Goal: Find specific page/section: Find specific page/section

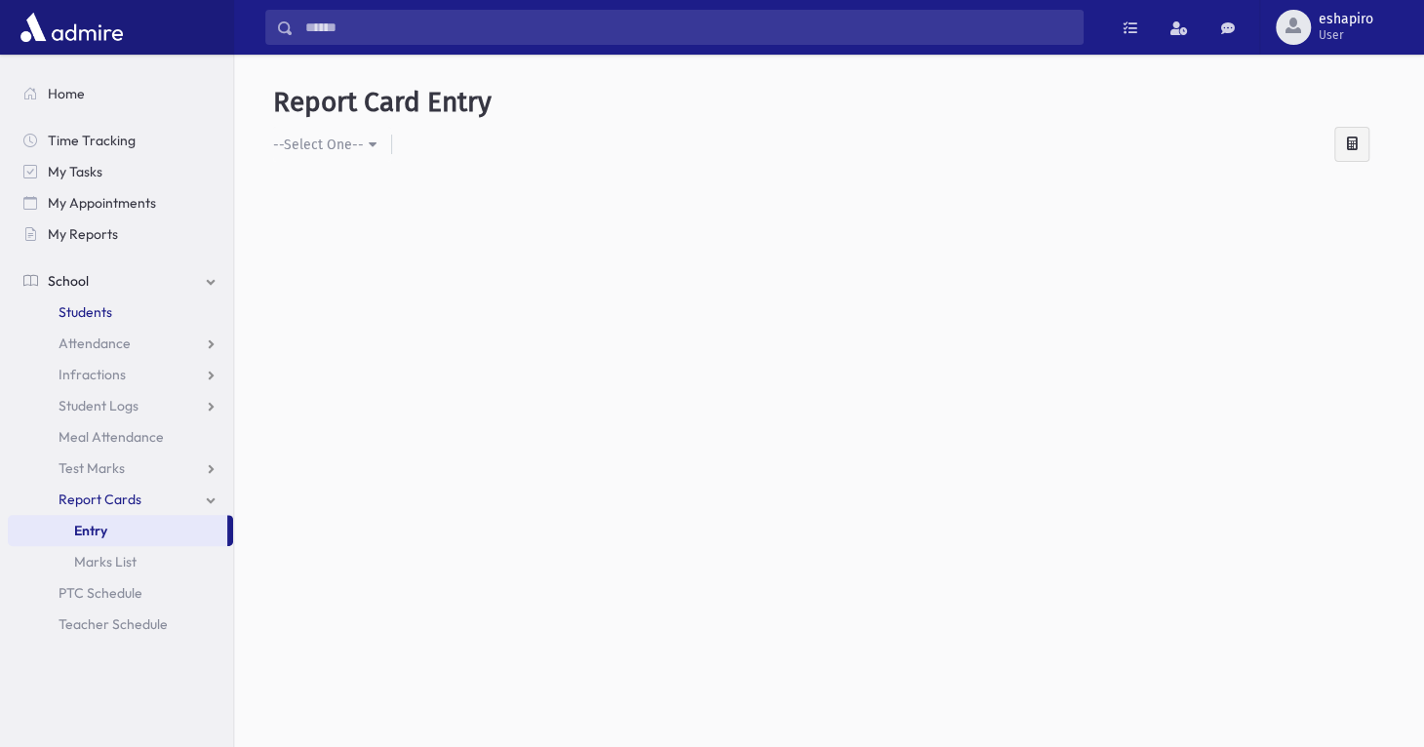
click at [108, 313] on span "Students" at bounding box center [86, 312] width 54 height 18
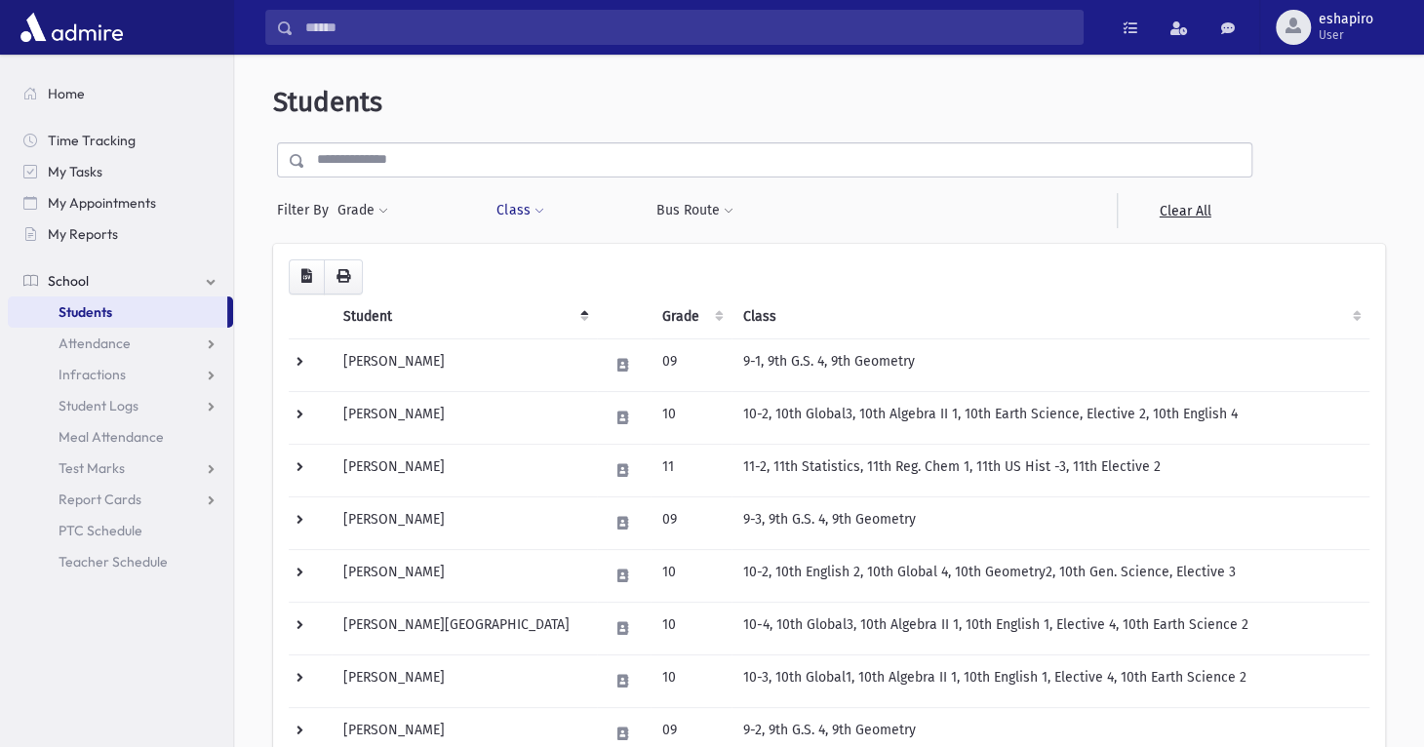
click at [522, 209] on button "Class" at bounding box center [519, 210] width 49 height 35
click at [565, 266] on ul at bounding box center [597, 260] width 187 height 29
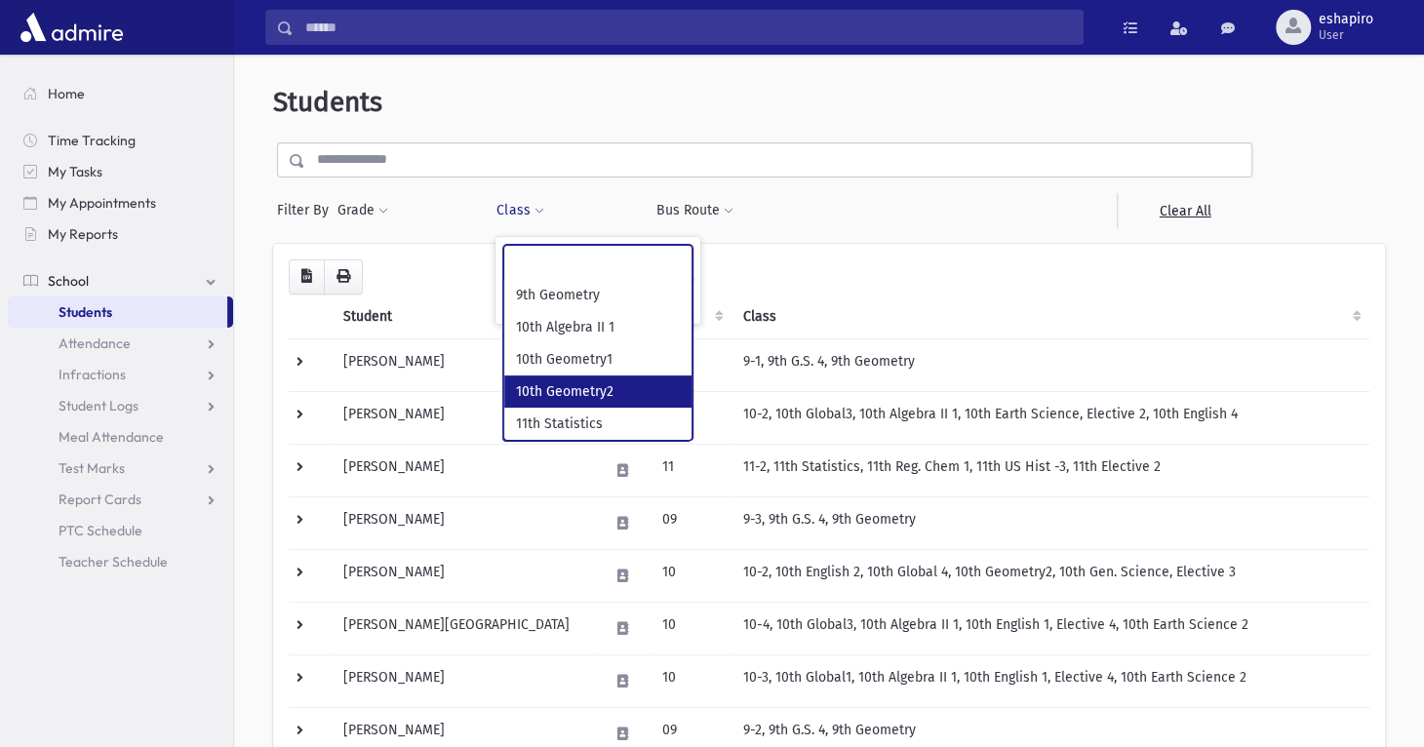
select select "***"
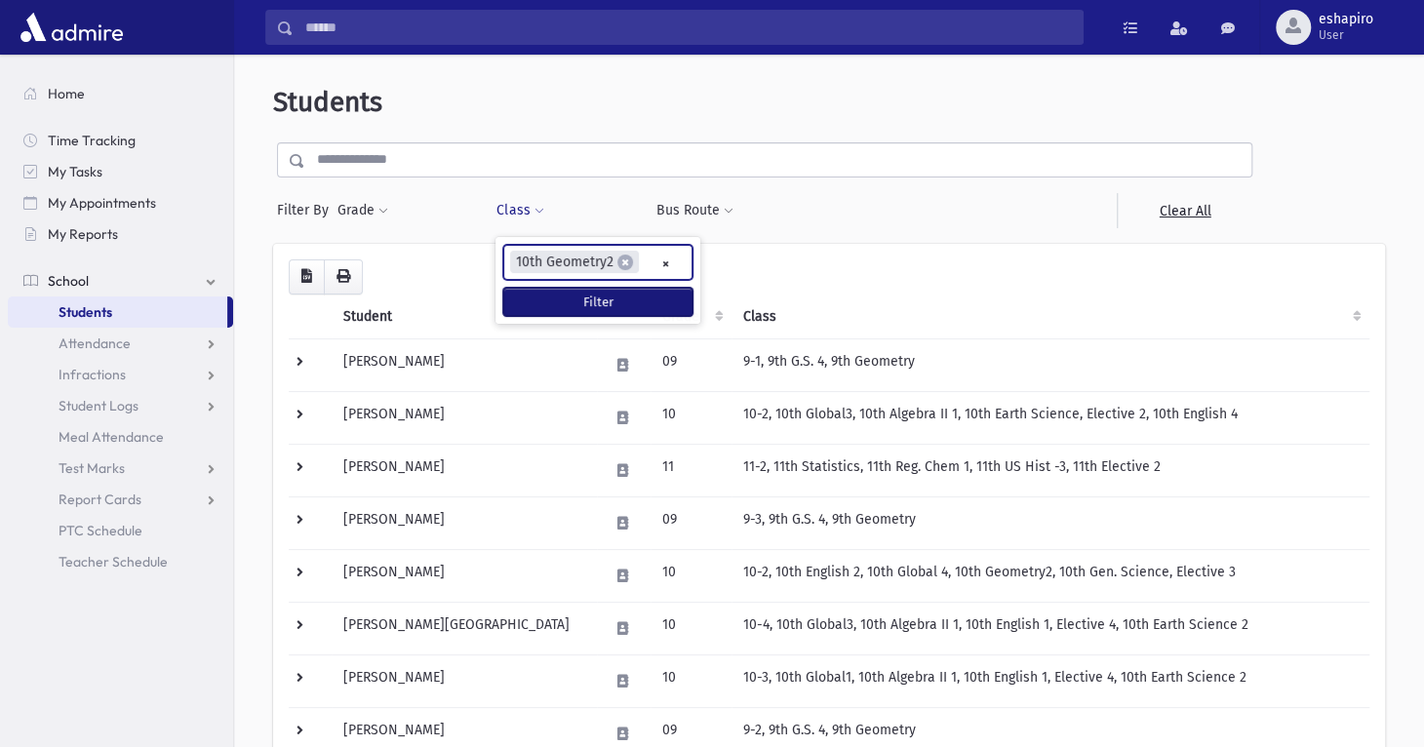
click at [565, 297] on button "Filter" at bounding box center [597, 302] width 189 height 28
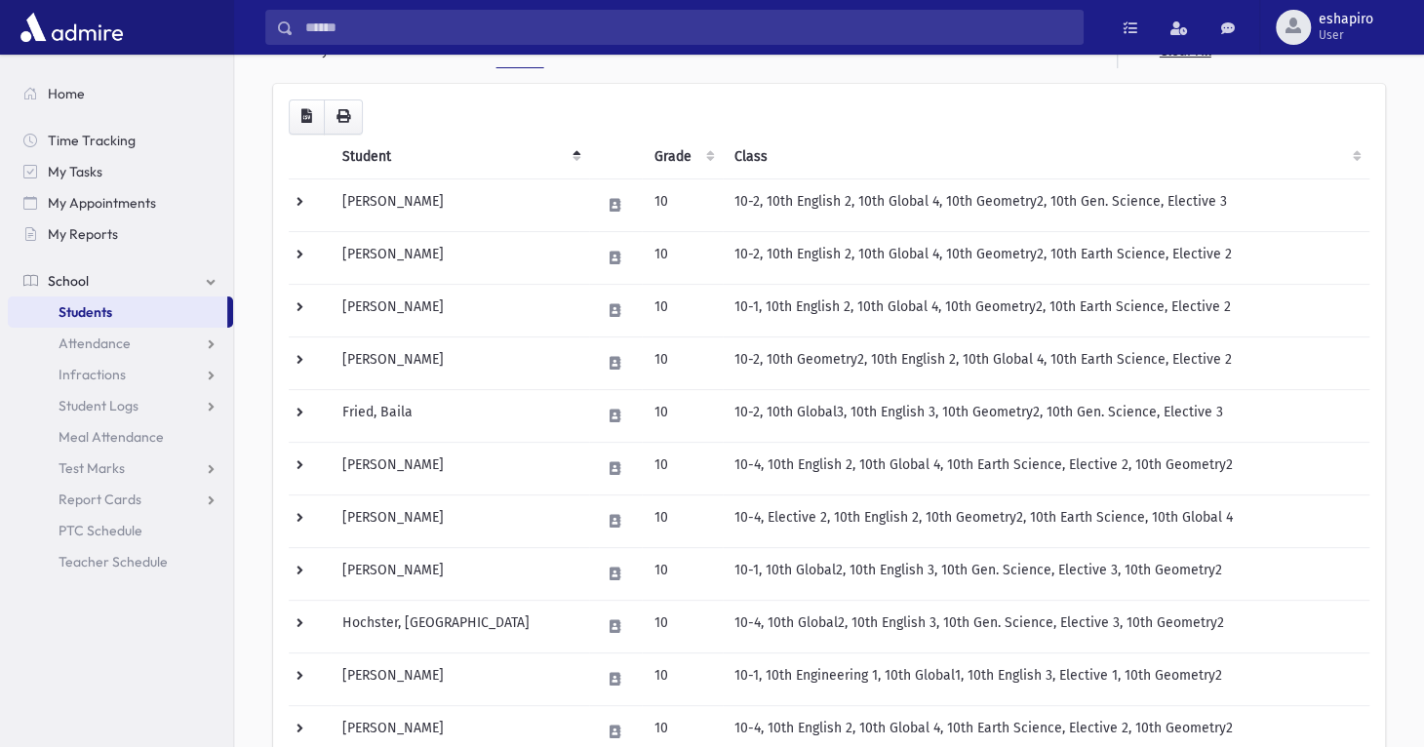
scroll to position [125, 0]
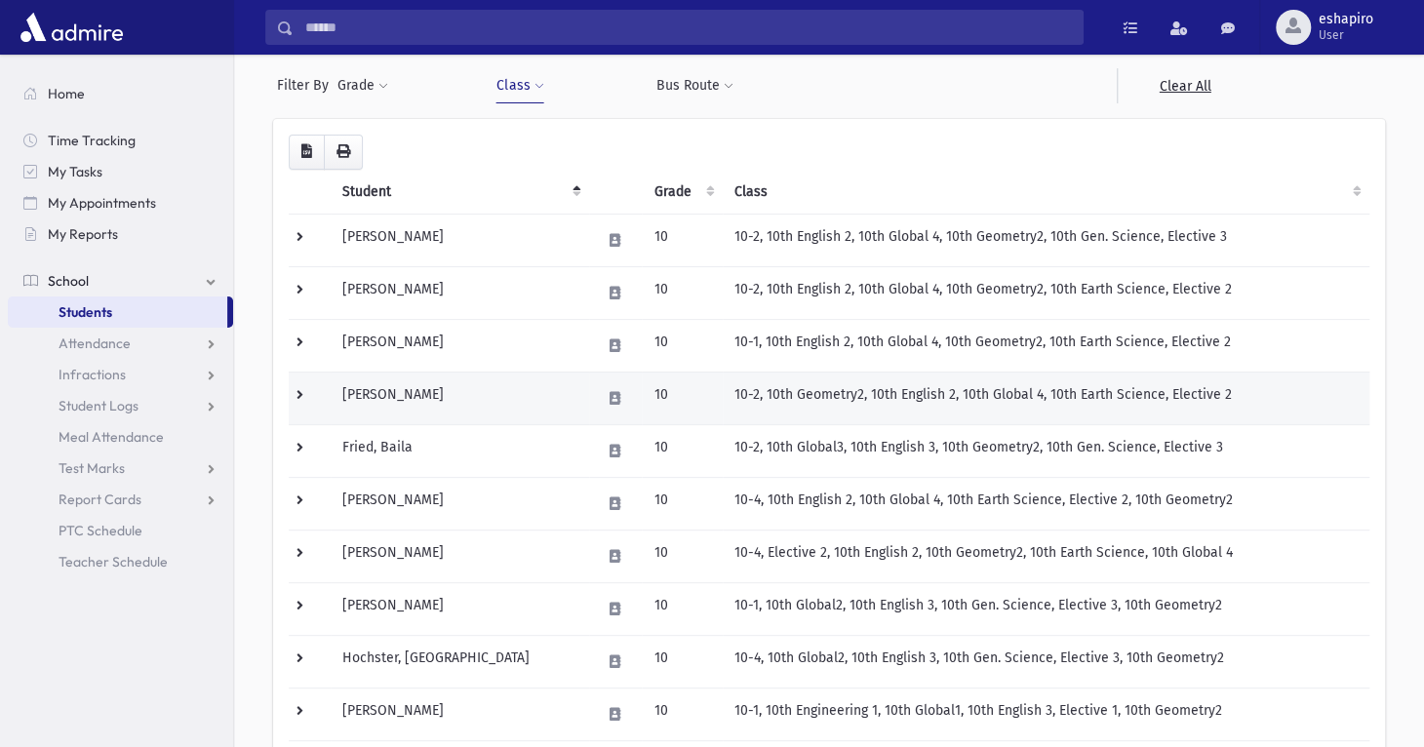
click at [306, 391] on td at bounding box center [310, 398] width 42 height 53
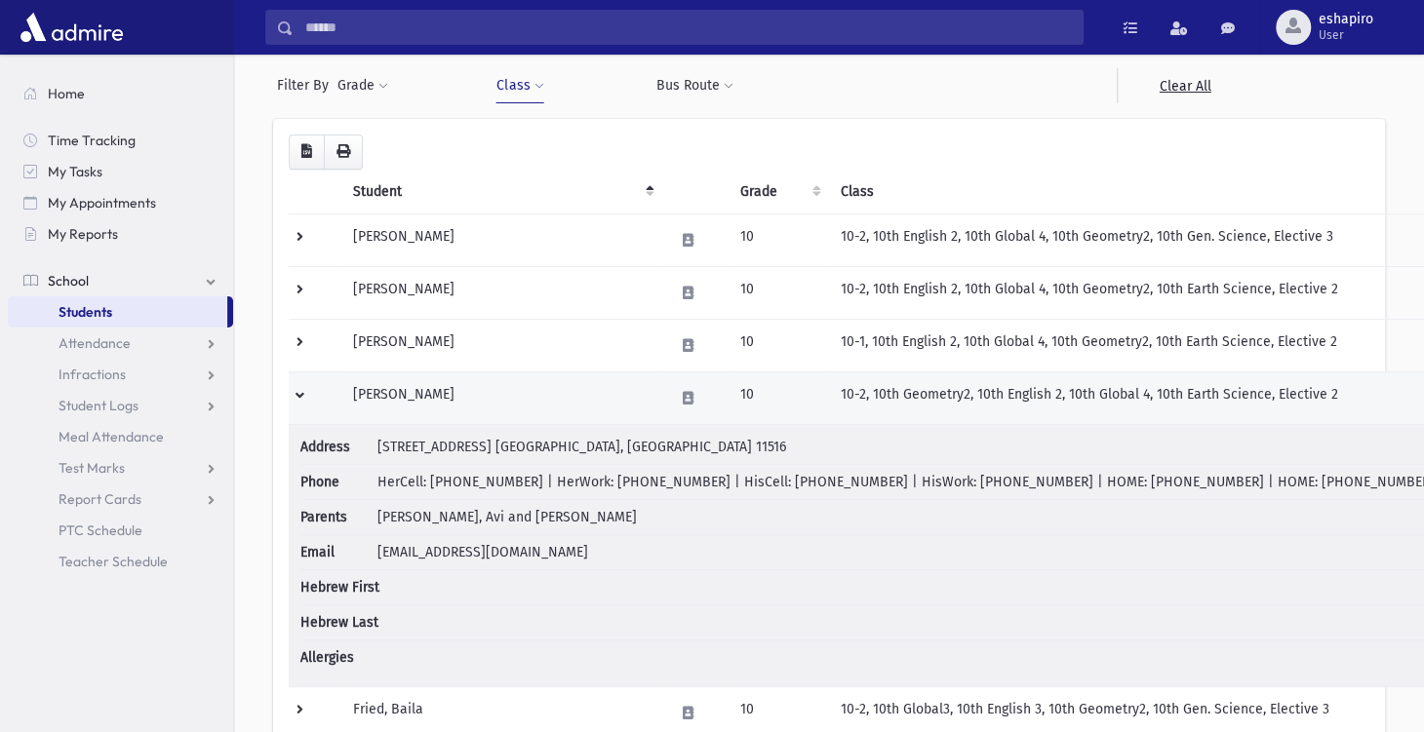
click at [306, 391] on td at bounding box center [315, 398] width 53 height 53
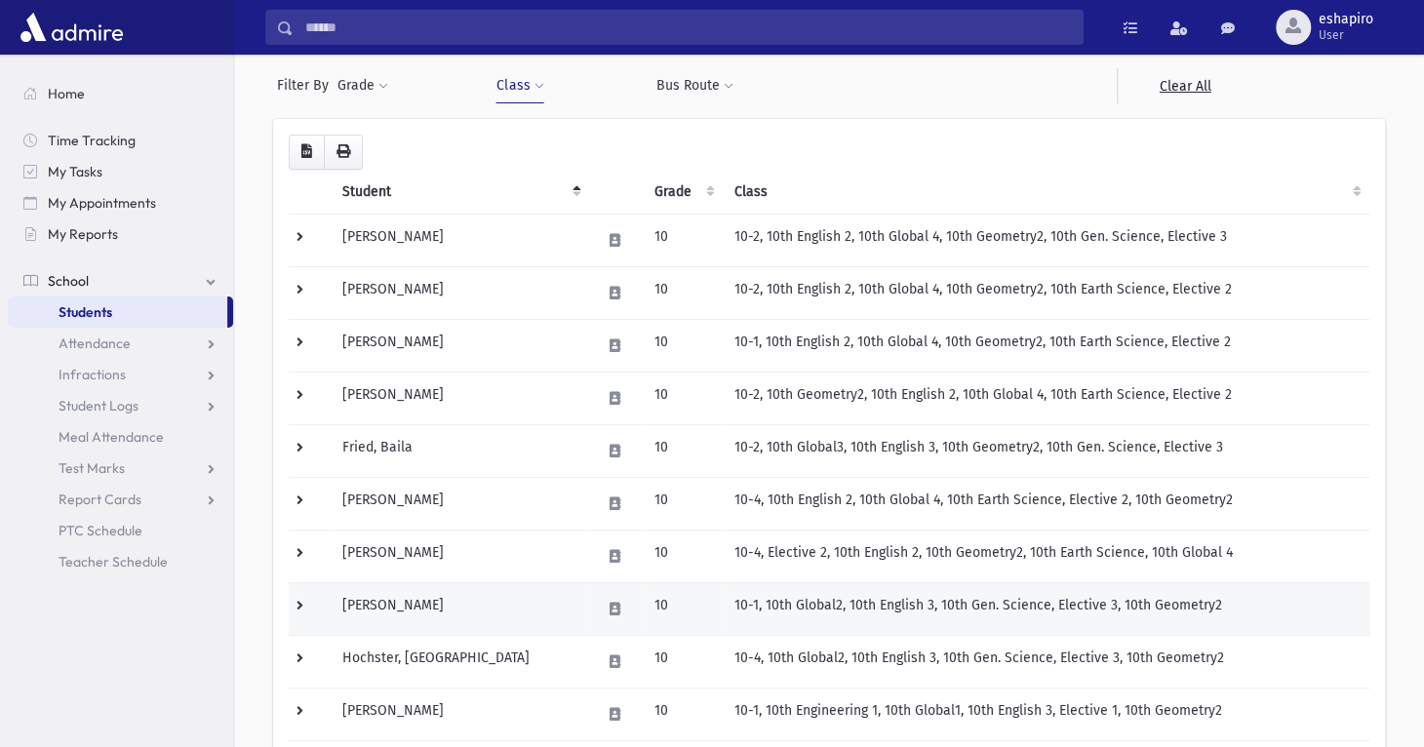
click at [301, 602] on td at bounding box center [310, 608] width 42 height 53
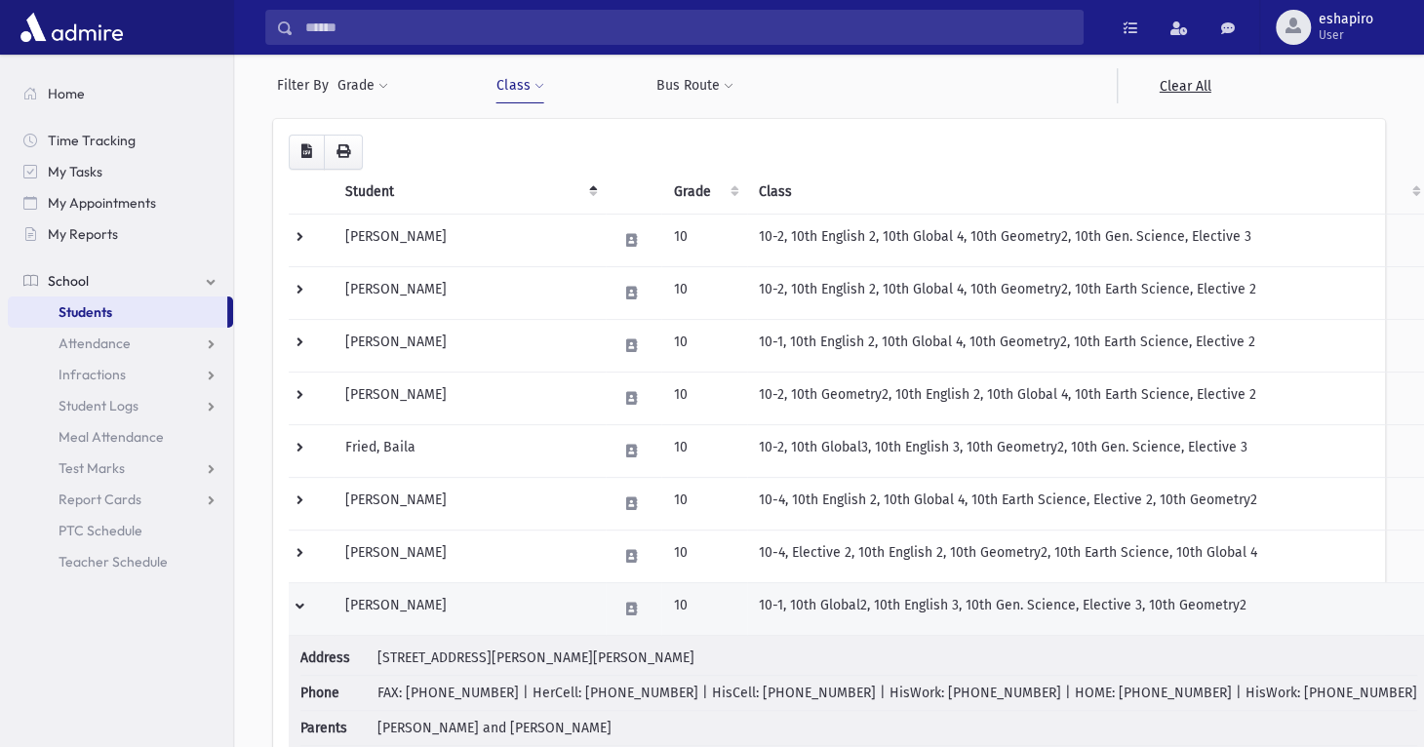
click at [306, 602] on td at bounding box center [311, 608] width 45 height 53
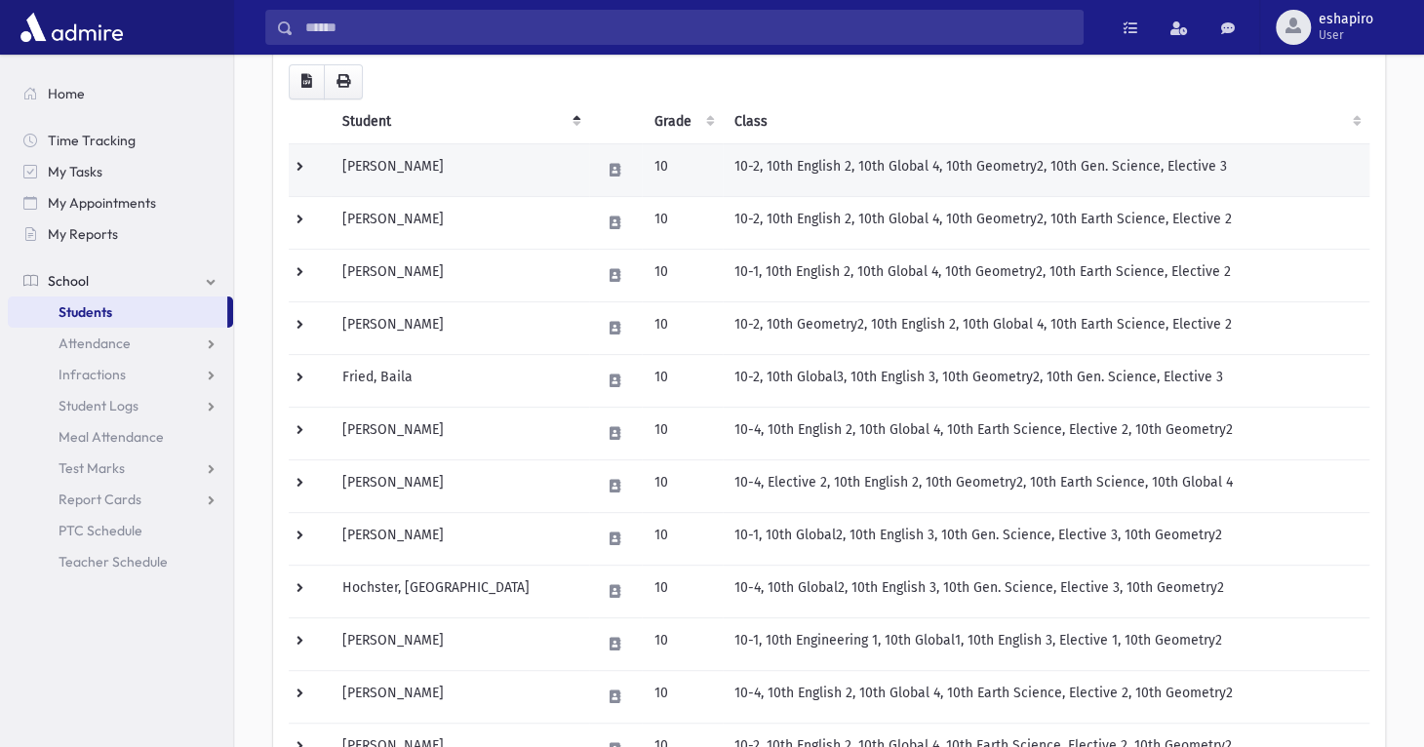
scroll to position [0, 0]
